Goal: Task Accomplishment & Management: Use online tool/utility

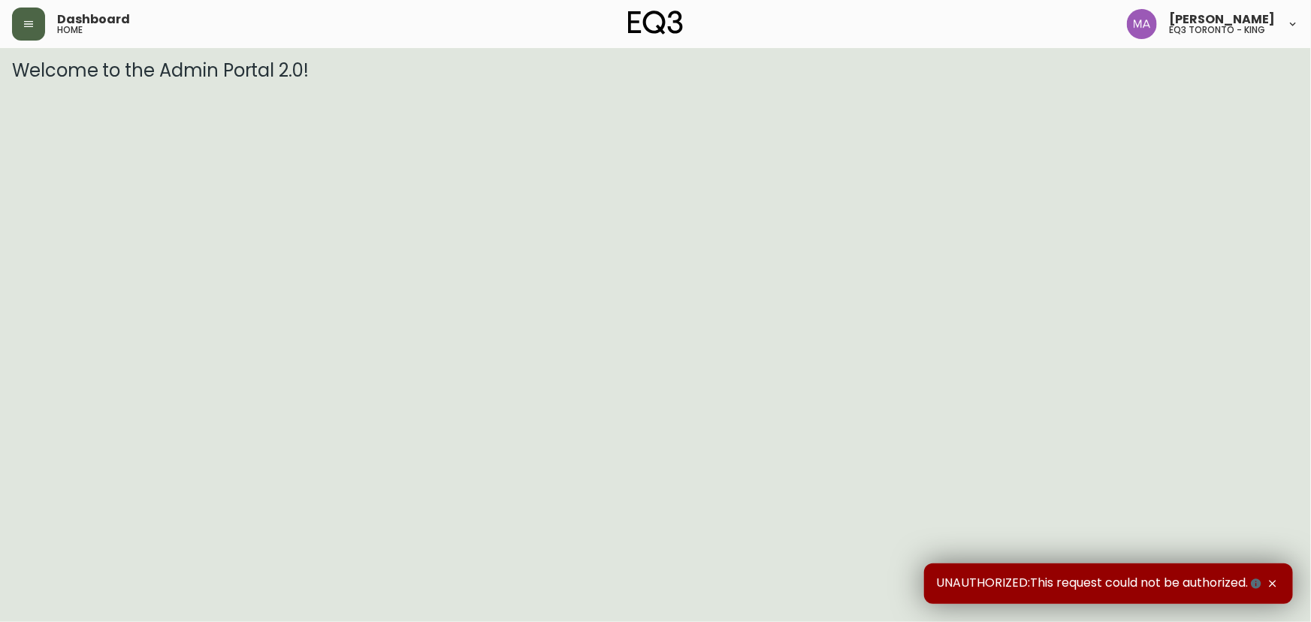
click at [38, 24] on button "button" at bounding box center [28, 24] width 33 height 33
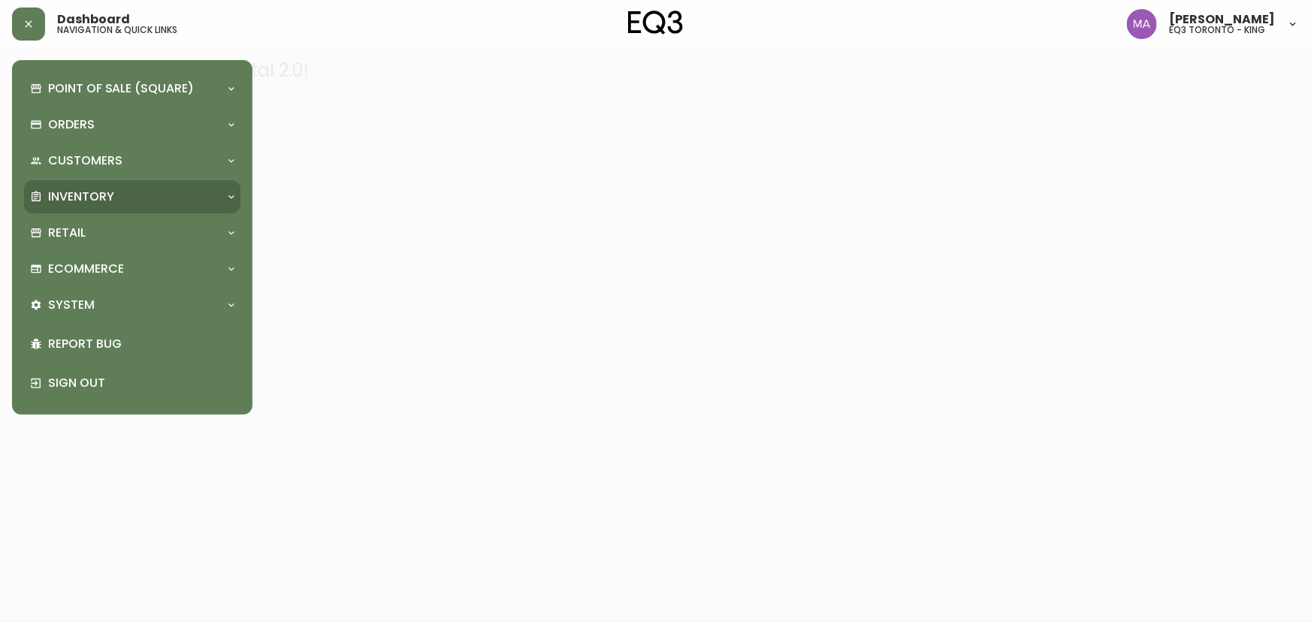
click at [82, 189] on p "Inventory" at bounding box center [81, 197] width 66 height 17
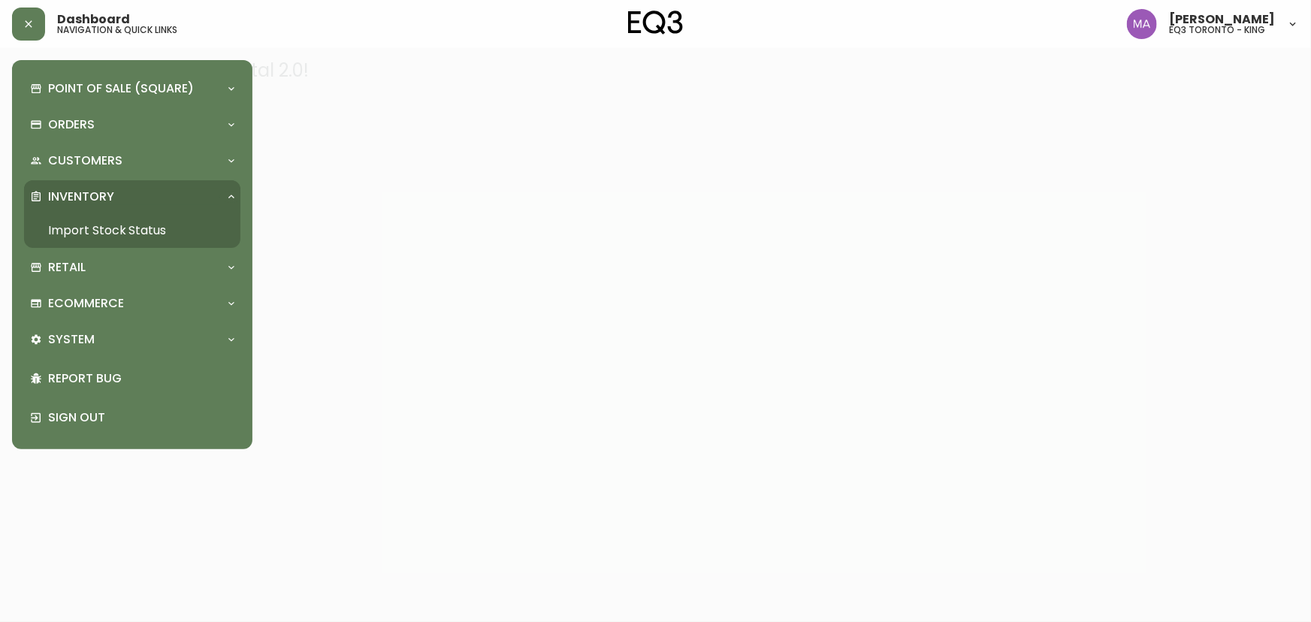
click at [113, 231] on link "Import Stock Status" at bounding box center [132, 230] width 216 height 35
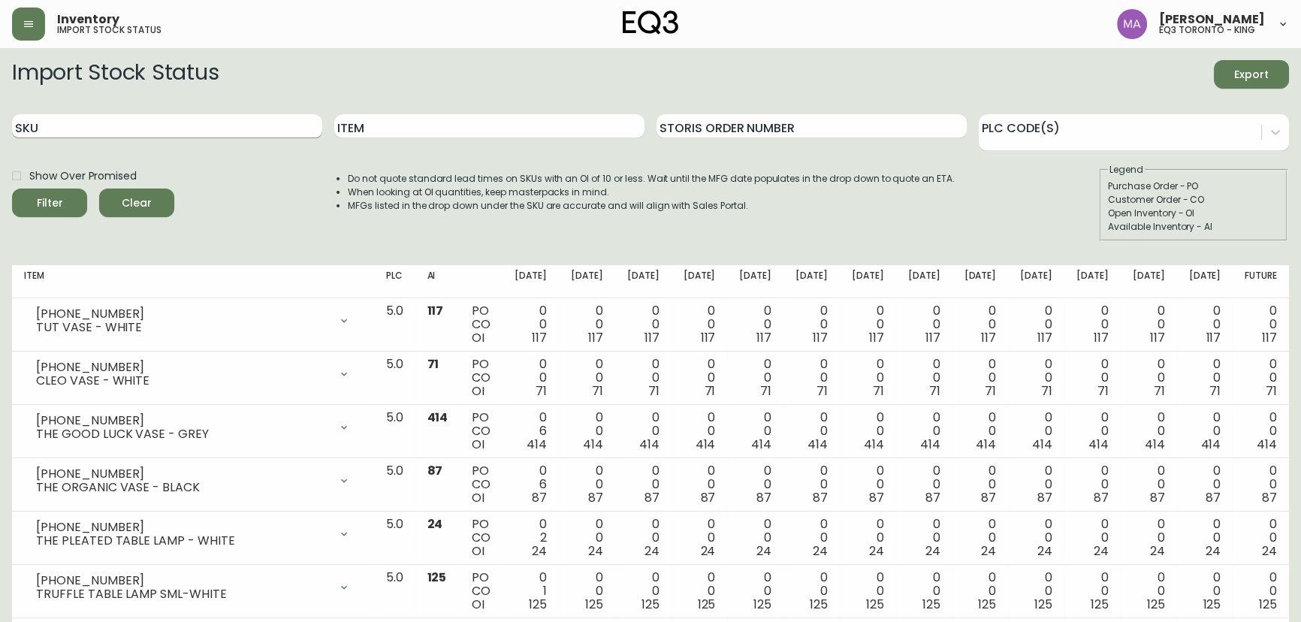
click at [116, 122] on input "SKU" at bounding box center [167, 126] width 310 height 24
paste input "[PHONE_NUMBER]"
type input "[PHONE_NUMBER]"
click at [12, 189] on button "Filter" at bounding box center [49, 203] width 75 height 29
